Goal: Complete application form

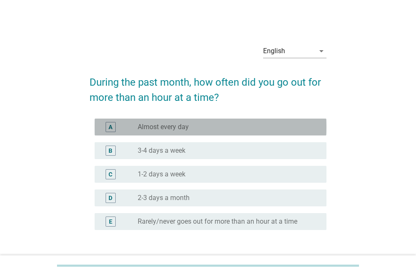
click at [220, 127] on div "radio_button_unchecked Almost every day" at bounding box center [225, 127] width 175 height 8
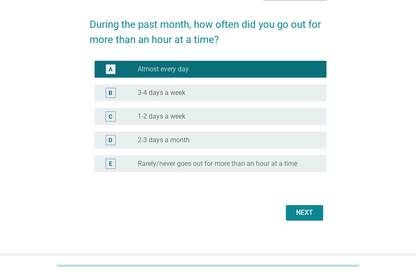
scroll to position [62, 0]
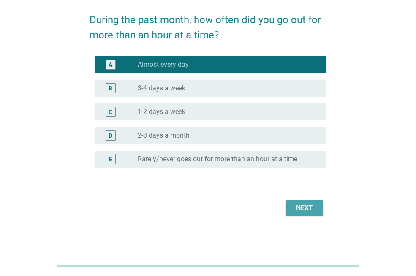
click at [299, 211] on div "Next" at bounding box center [304, 208] width 24 height 10
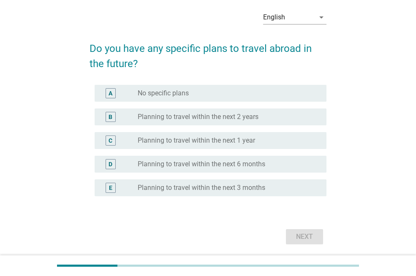
scroll to position [35, 0]
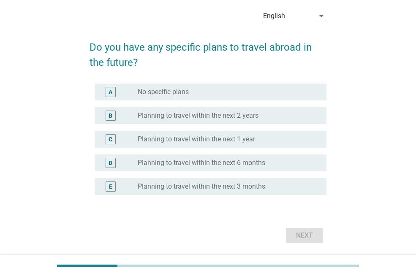
click at [271, 166] on div "radio_button_unchecked Planning to travel within the next 6 months" at bounding box center [225, 163] width 175 height 8
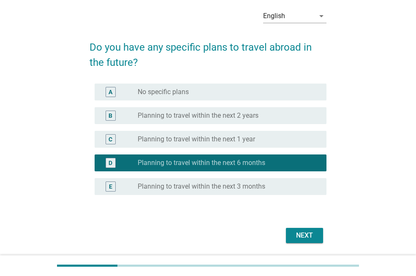
click at [266, 186] on div "radio_button_unchecked Planning to travel within the next 3 months" at bounding box center [225, 186] width 175 height 8
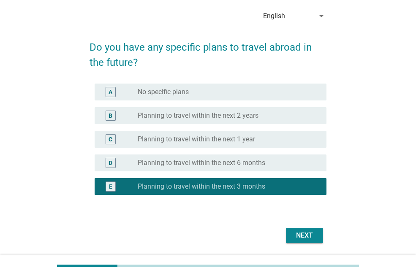
click at [307, 234] on div "Next" at bounding box center [304, 235] width 24 height 10
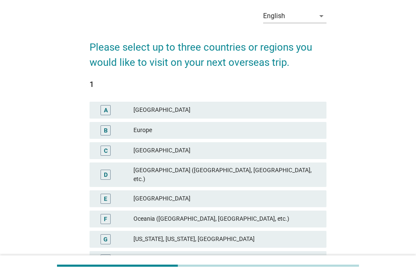
scroll to position [0, 0]
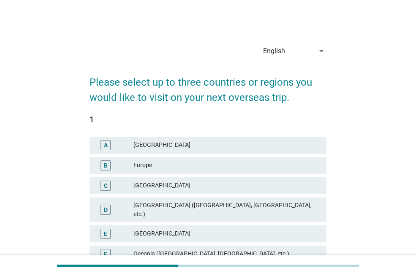
click at [223, 167] on div "Europe" at bounding box center [226, 165] width 186 height 10
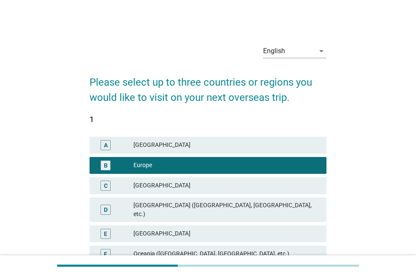
click at [203, 140] on div "[GEOGRAPHIC_DATA]" at bounding box center [226, 145] width 186 height 10
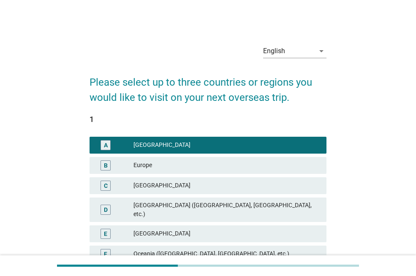
click at [212, 165] on div "Europe" at bounding box center [226, 165] width 186 height 10
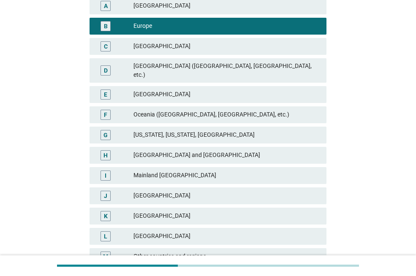
scroll to position [212, 0]
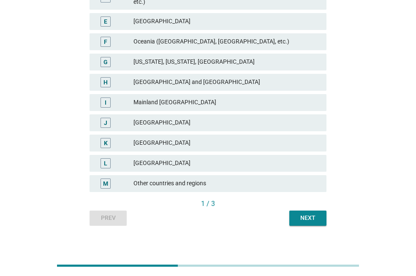
click at [322, 213] on button "Next" at bounding box center [307, 218] width 37 height 15
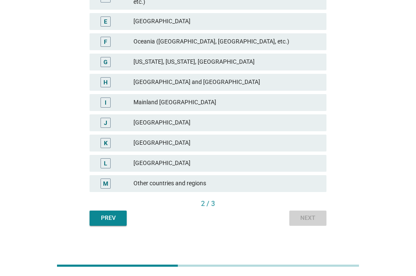
scroll to position [0, 0]
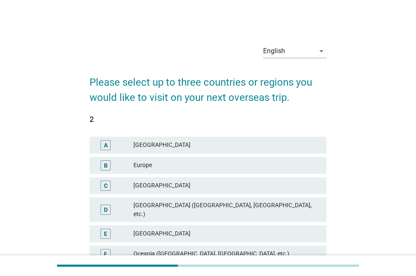
click at [272, 146] on div "[GEOGRAPHIC_DATA]" at bounding box center [226, 145] width 186 height 10
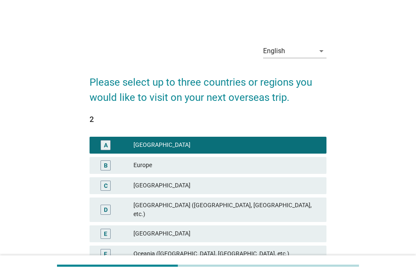
click at [239, 166] on div "Europe" at bounding box center [226, 165] width 186 height 10
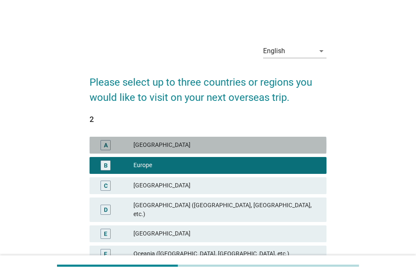
click at [230, 143] on div "[GEOGRAPHIC_DATA]" at bounding box center [226, 145] width 186 height 10
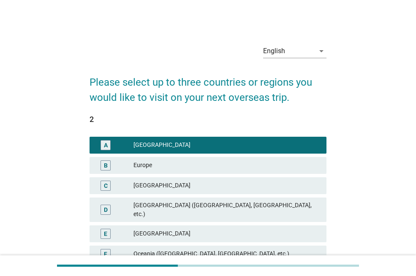
scroll to position [212, 0]
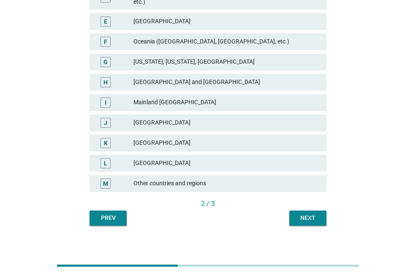
click at [349, 188] on div "English arrow_drop_down Please select up to three countries or regions you woul…" at bounding box center [207, 26] width 375 height 414
click at [222, 37] on div "Oceania ([GEOGRAPHIC_DATA], [GEOGRAPHIC_DATA], etc.)" at bounding box center [226, 42] width 186 height 10
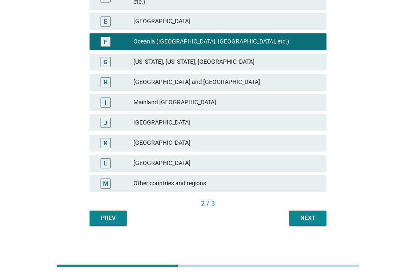
click at [293, 211] on button "Next" at bounding box center [307, 218] width 37 height 15
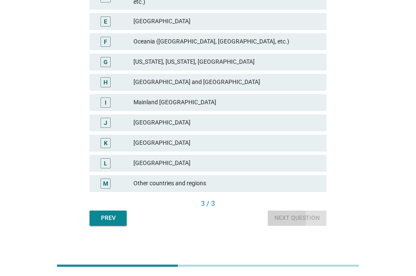
scroll to position [0, 0]
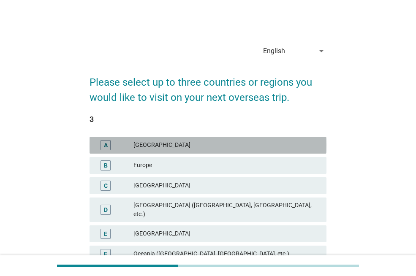
click at [191, 146] on div "[GEOGRAPHIC_DATA]" at bounding box center [226, 145] width 186 height 10
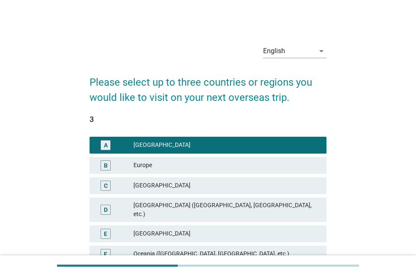
scroll to position [212, 0]
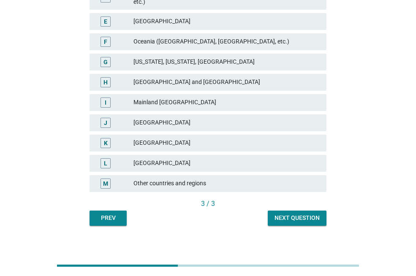
click at [384, 184] on div "English arrow_drop_down Please select up to three countries or regions you woul…" at bounding box center [207, 26] width 375 height 414
click at [285, 213] on div "Next question" at bounding box center [296, 217] width 45 height 9
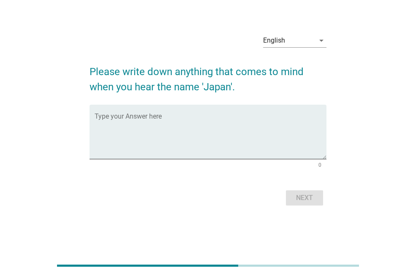
scroll to position [0, 0]
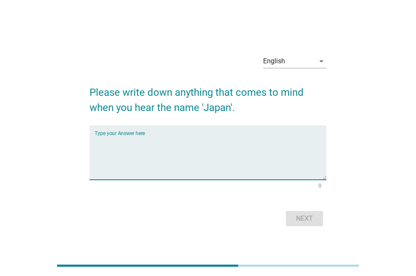
click at [189, 156] on textarea "Type your Answer here" at bounding box center [211, 157] width 232 height 44
type textarea "sushi and anime"
click at [311, 221] on div "Next" at bounding box center [304, 218] width 24 height 10
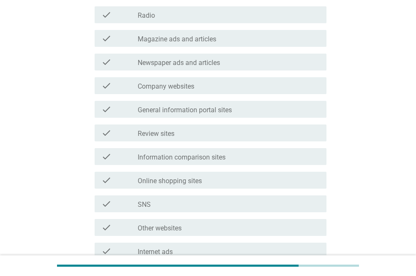
scroll to position [168, 0]
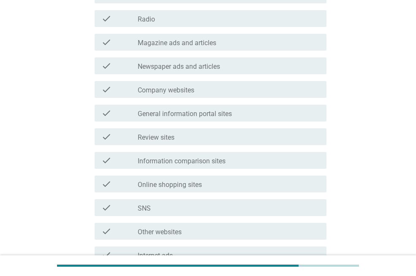
click at [198, 139] on div "check_box_outline_blank Review sites" at bounding box center [229, 137] width 182 height 10
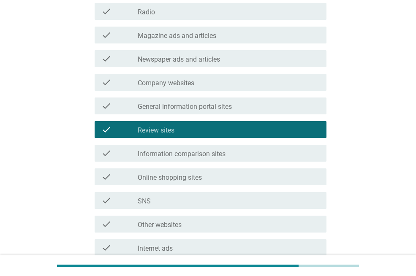
scroll to position [176, 0]
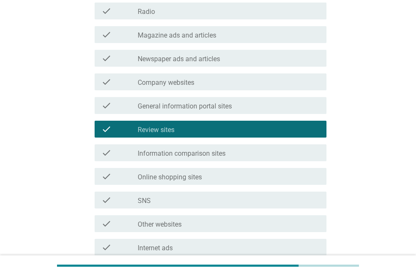
click at [238, 105] on div "check_box_outline_blank General information portal sites" at bounding box center [229, 105] width 182 height 10
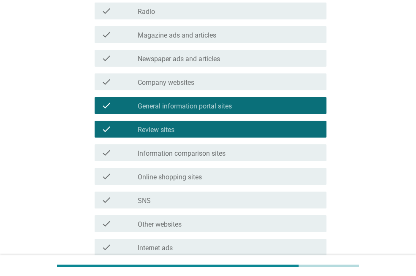
click at [238, 105] on div "check_box_outline_blank General information portal sites" at bounding box center [229, 105] width 182 height 10
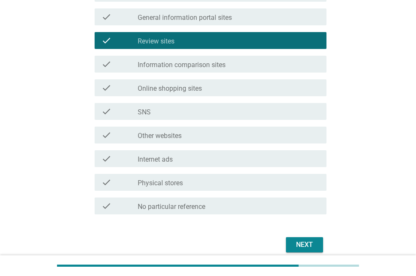
scroll to position [266, 0]
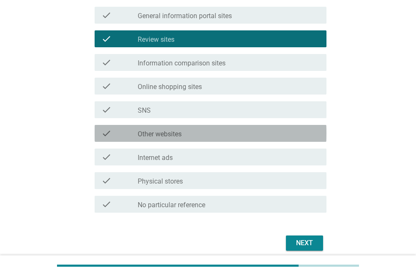
click at [238, 135] on div "check_box_outline_blank Other websites" at bounding box center [229, 133] width 182 height 10
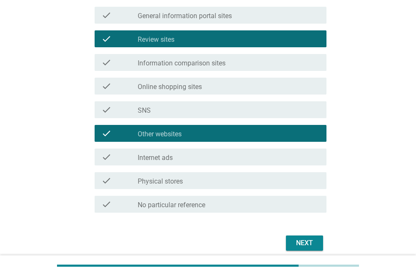
click at [311, 237] on button "Next" at bounding box center [304, 242] width 37 height 15
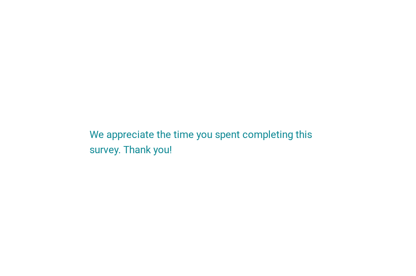
scroll to position [0, 0]
